Goal: Transaction & Acquisition: Obtain resource

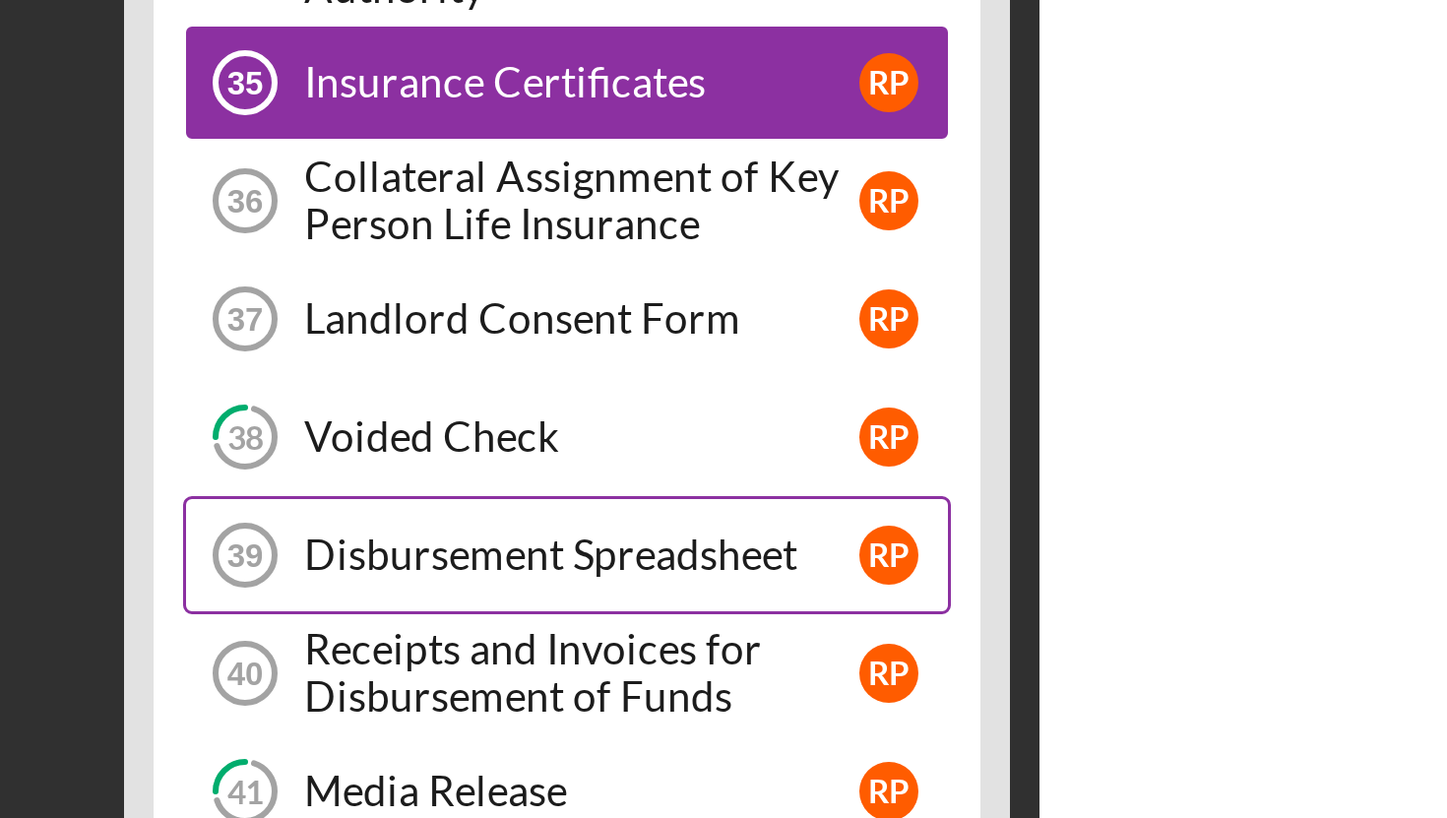
click at [371, 599] on div "Disbursement Spreadsheet" at bounding box center [388, 597] width 185 height 16
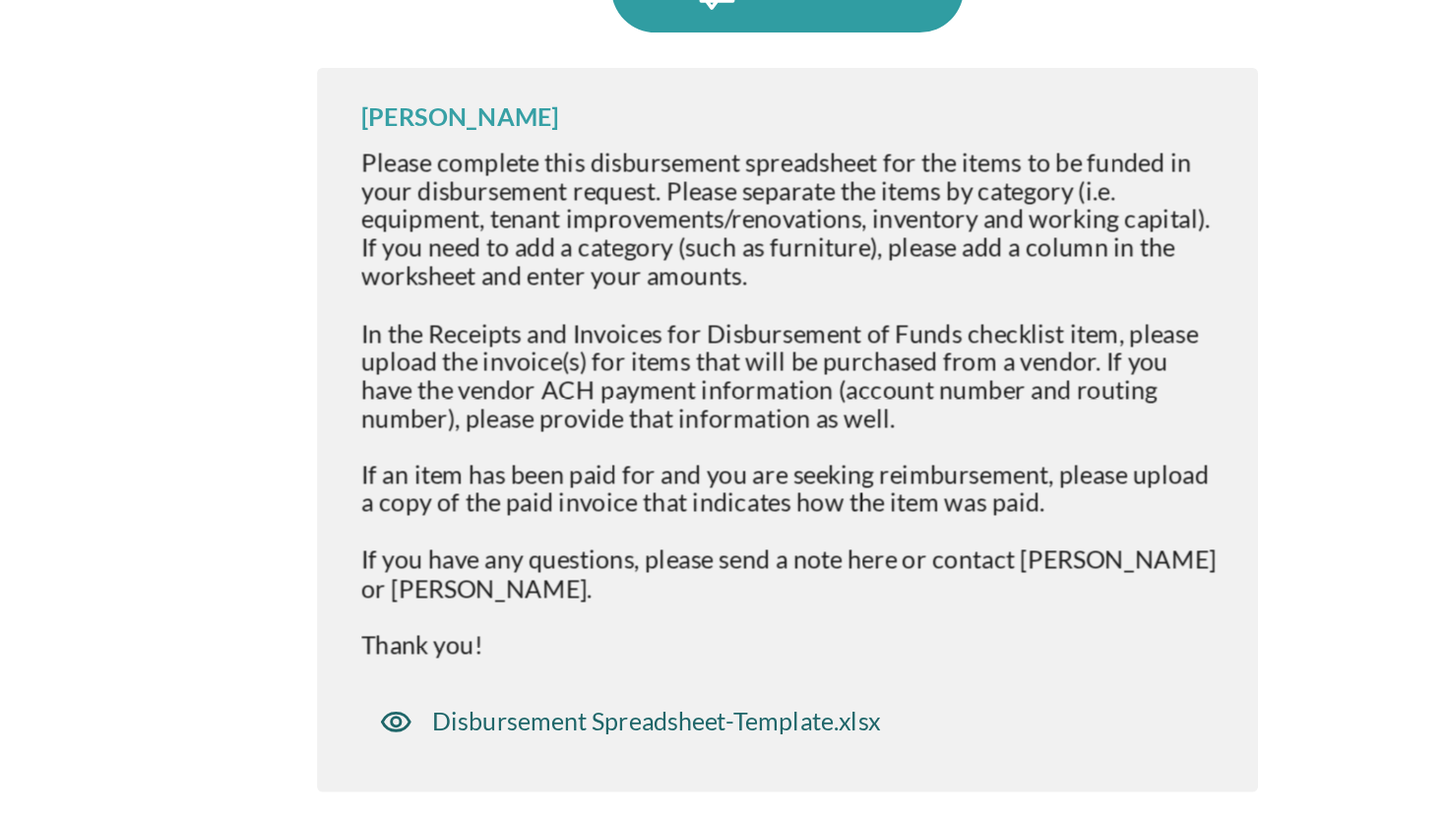
click at [891, 657] on div "Disbursement Spreadsheet-Template.xlsx" at bounding box center [915, 665] width 251 height 16
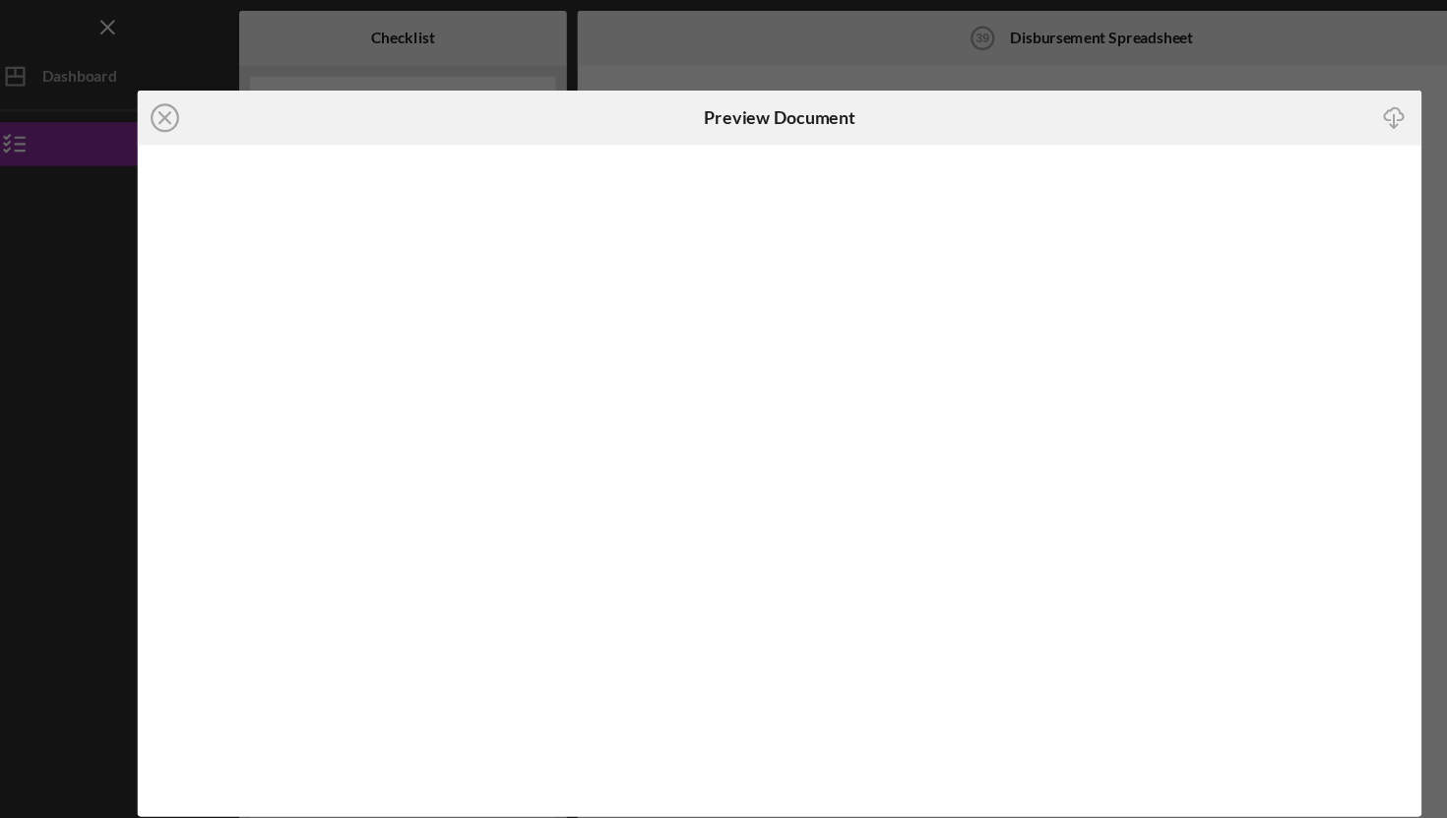
click at [119, 28] on div "Icon/Close Preview Document Icon/Download" at bounding box center [723, 409] width 1447 height 818
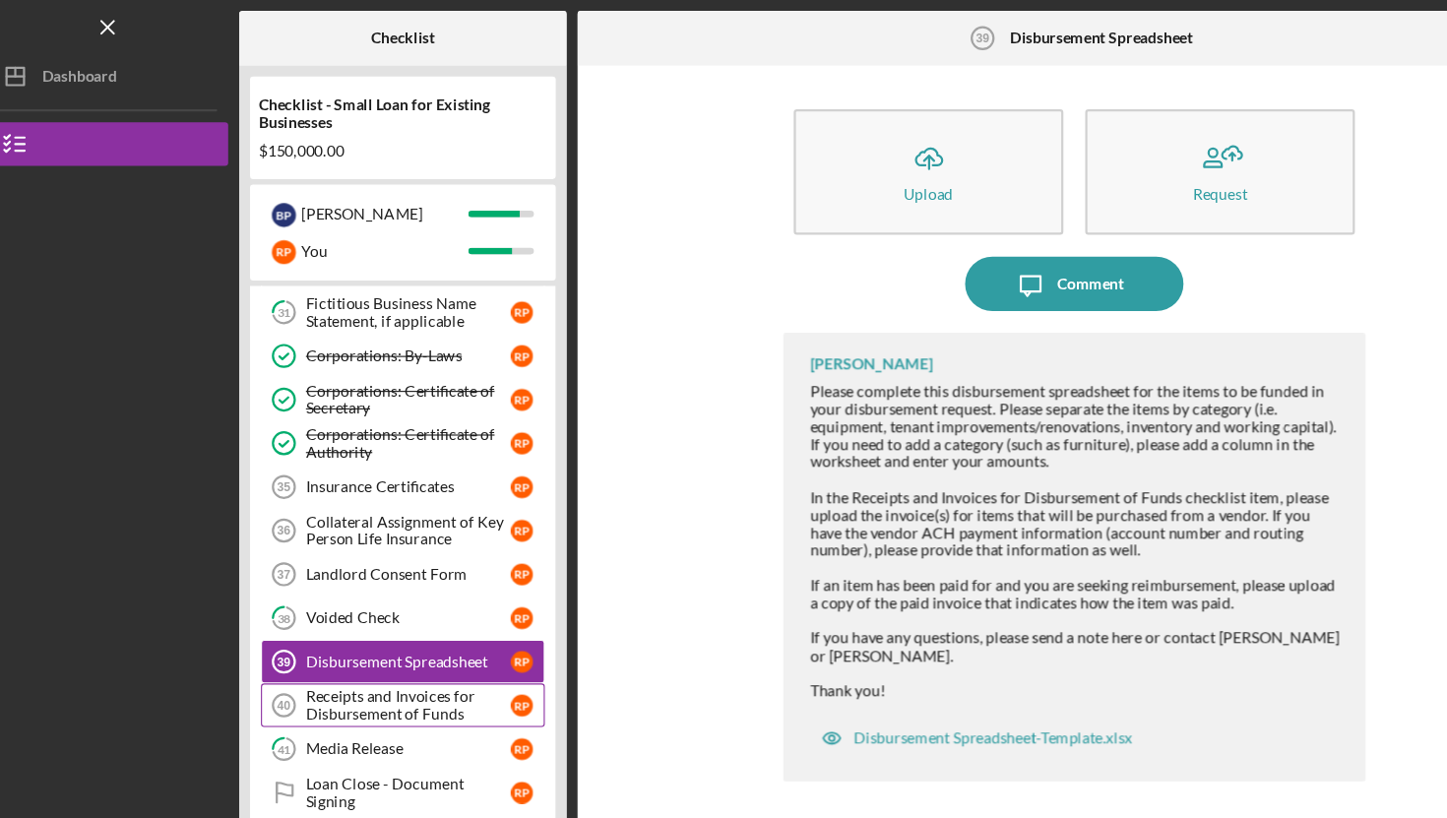
click at [393, 635] on div "Receipts and Invoices for Disbursement of Funds" at bounding box center [388, 635] width 185 height 31
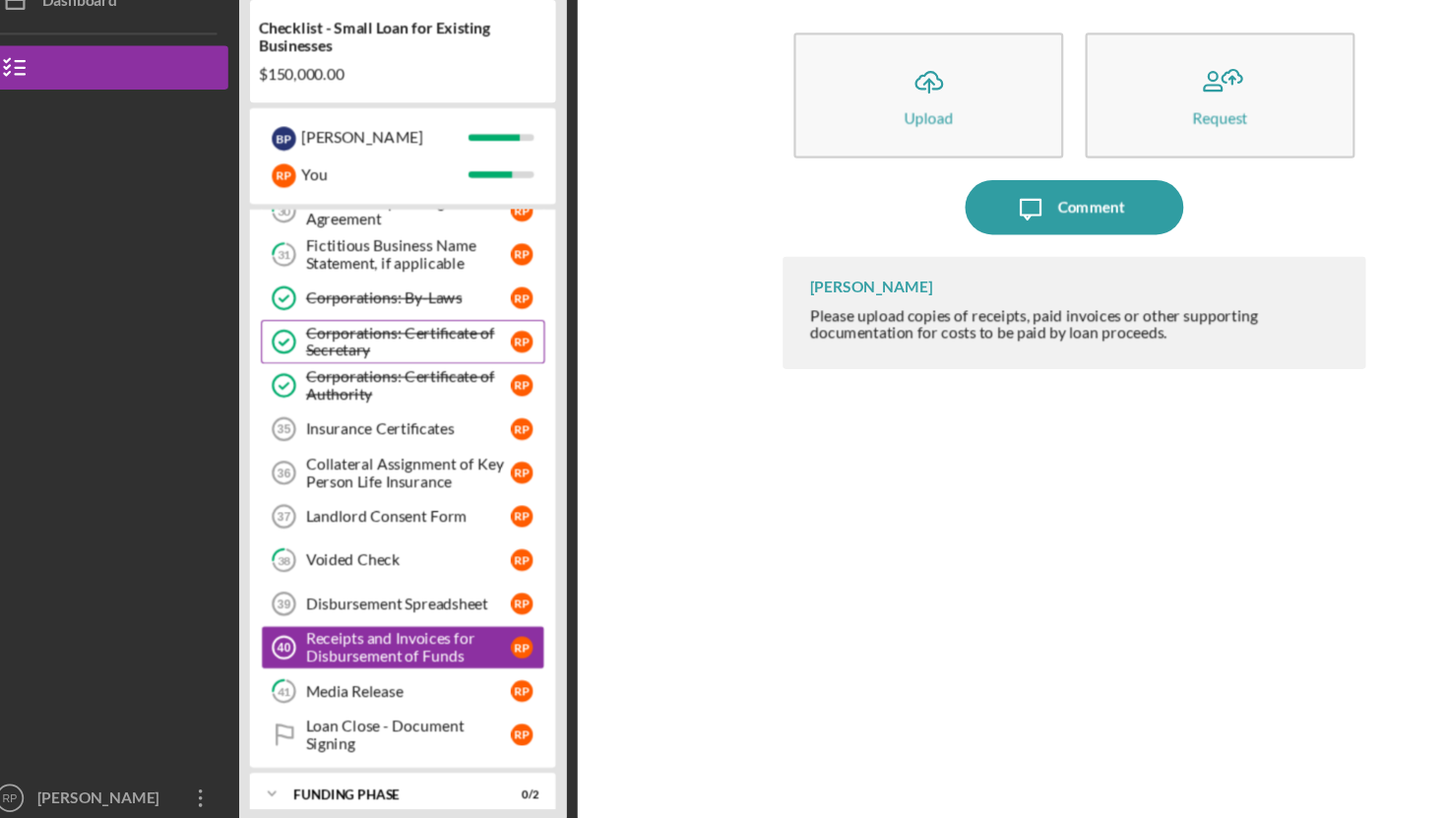
scroll to position [1495, 0]
